Goal: Information Seeking & Learning: Learn about a topic

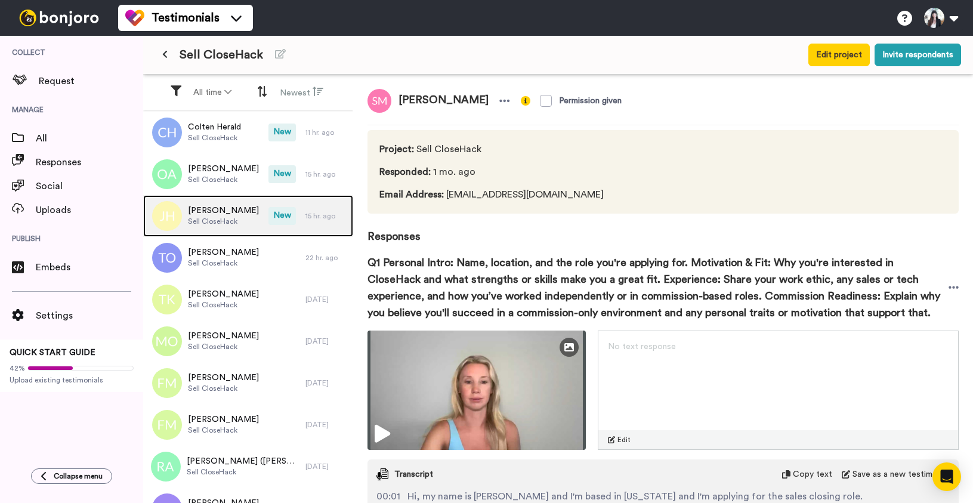
click at [245, 213] on span "[PERSON_NAME]" at bounding box center [223, 211] width 71 height 12
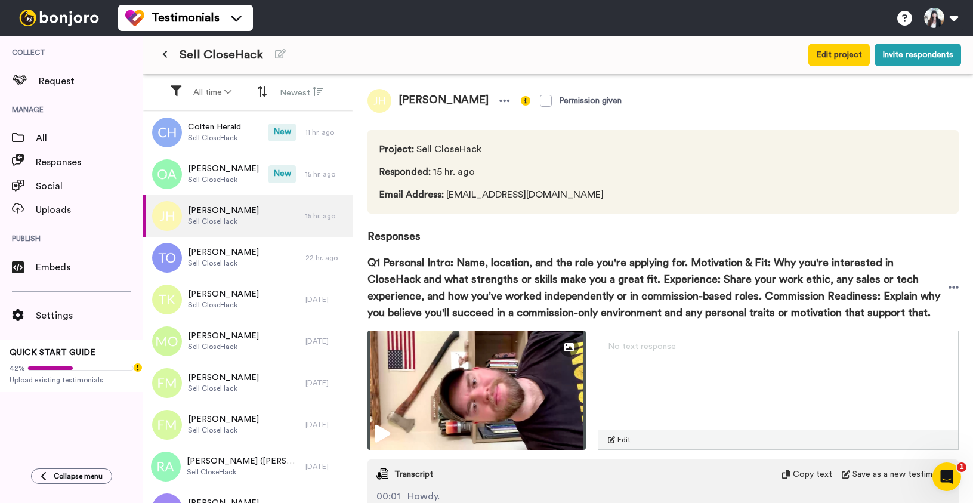
click at [422, 97] on span "[PERSON_NAME]" at bounding box center [443, 101] width 104 height 24
copy div "[PERSON_NAME]"
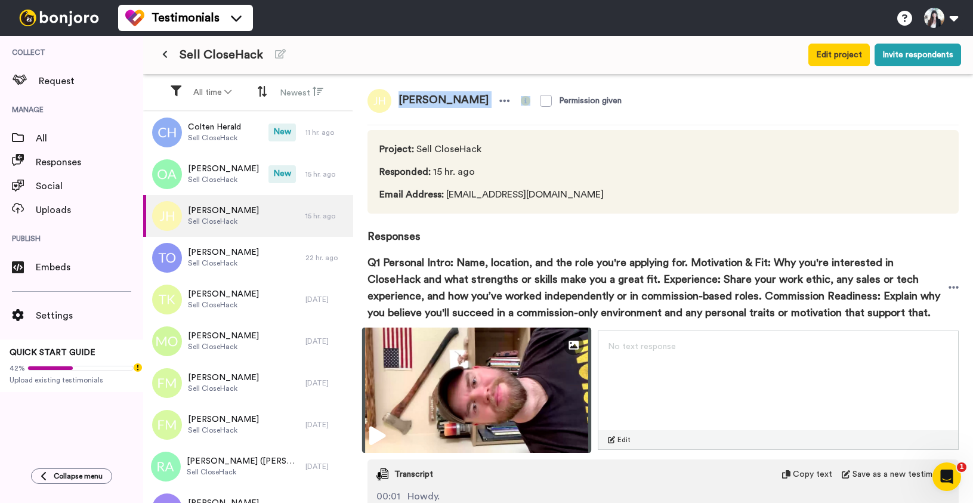
click at [496, 391] on img at bounding box center [476, 390] width 229 height 125
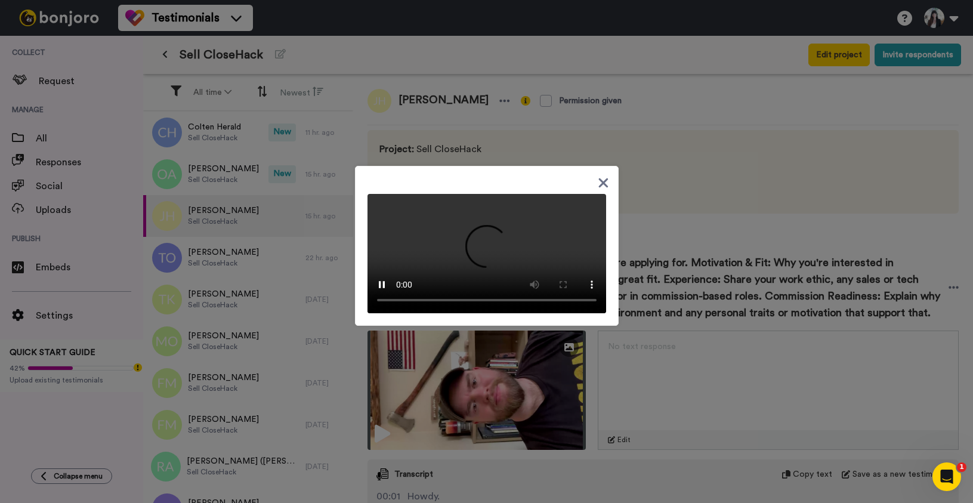
click at [605, 178] on icon at bounding box center [603, 183] width 10 height 10
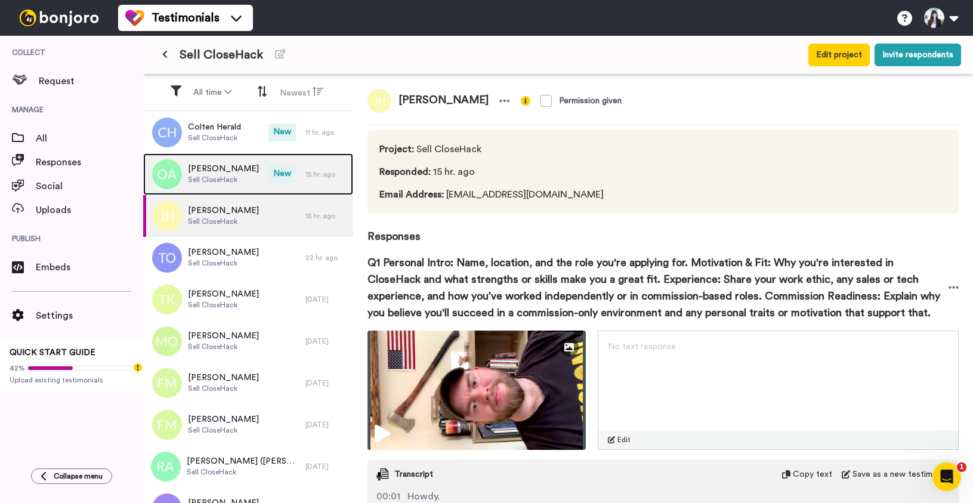
click at [203, 166] on span "[PERSON_NAME]" at bounding box center [223, 169] width 71 height 12
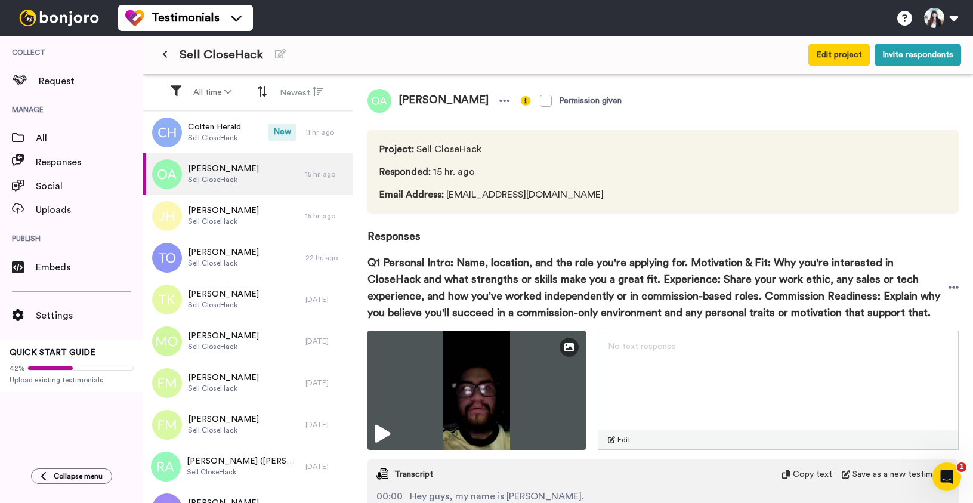
click at [408, 98] on span "[PERSON_NAME]" at bounding box center [443, 101] width 104 height 24
copy div "[PERSON_NAME]"
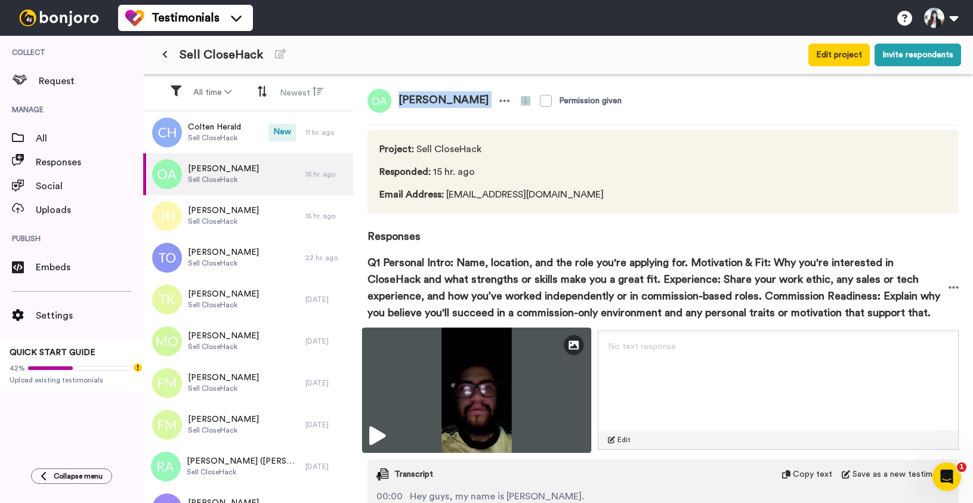
click at [481, 393] on img at bounding box center [476, 390] width 229 height 125
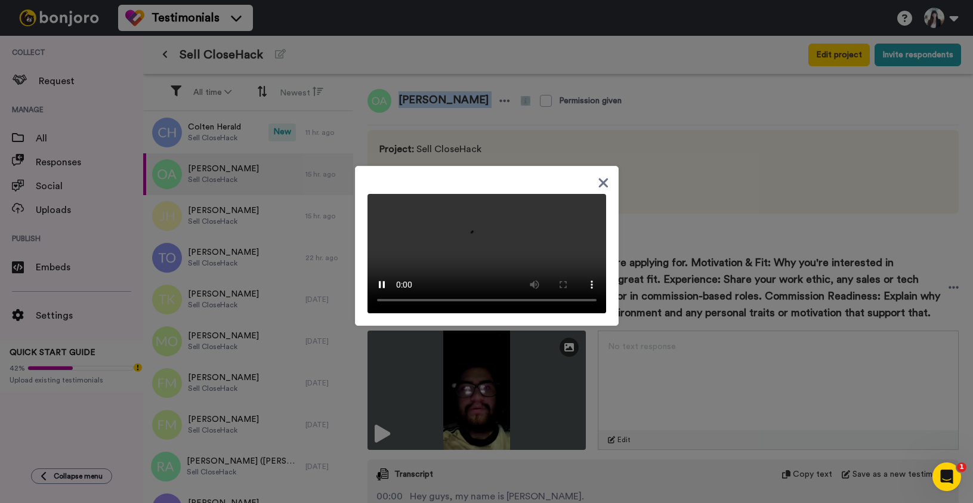
click at [503, 194] on video at bounding box center [487, 253] width 239 height 119
click at [603, 175] on icon at bounding box center [603, 182] width 11 height 15
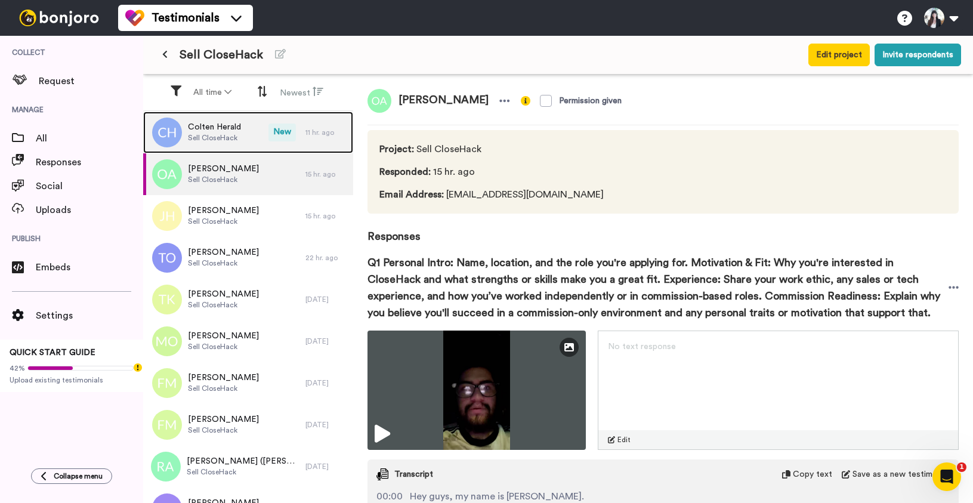
click at [216, 143] on div "Colten Herald Sell CloseHack" at bounding box center [214, 132] width 53 height 23
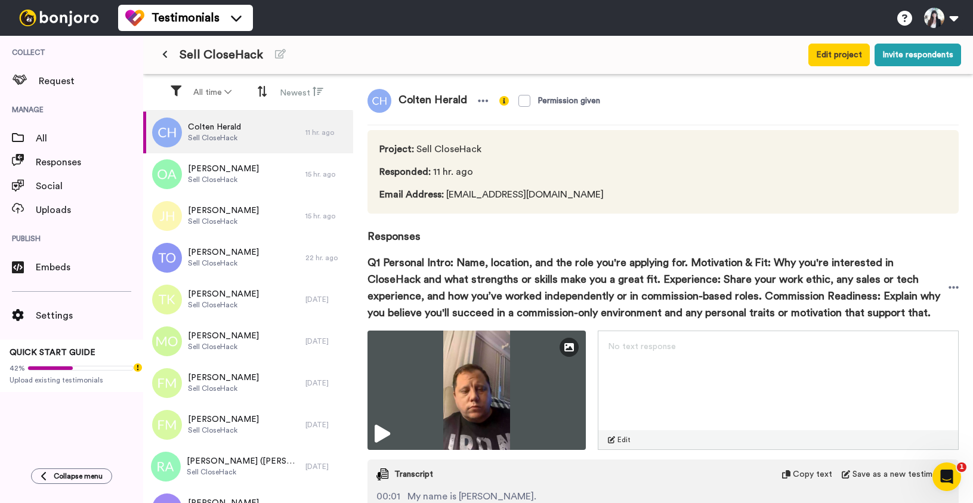
click at [403, 101] on span "Colten Herald" at bounding box center [432, 101] width 83 height 24
copy div "Colten Herald"
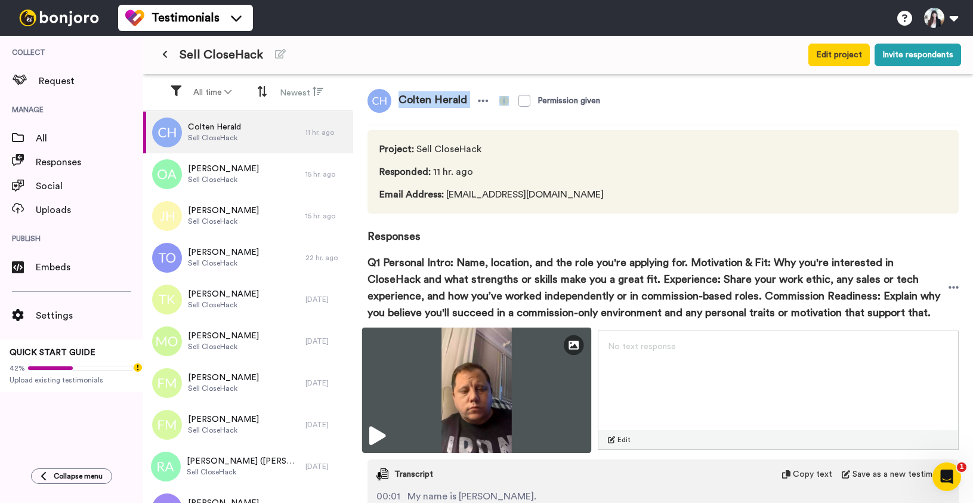
click at [487, 418] on img at bounding box center [476, 390] width 229 height 125
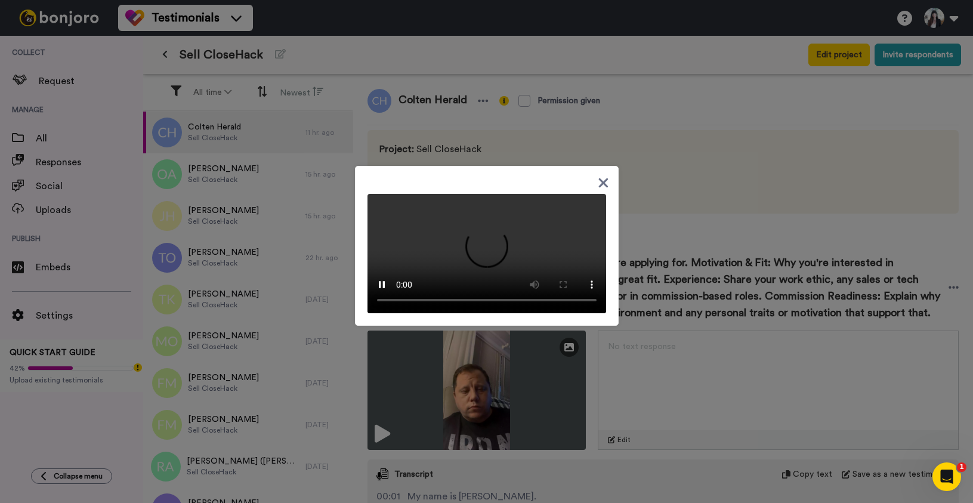
click at [604, 175] on icon at bounding box center [603, 182] width 11 height 15
